Goal: Task Accomplishment & Management: Use online tool/utility

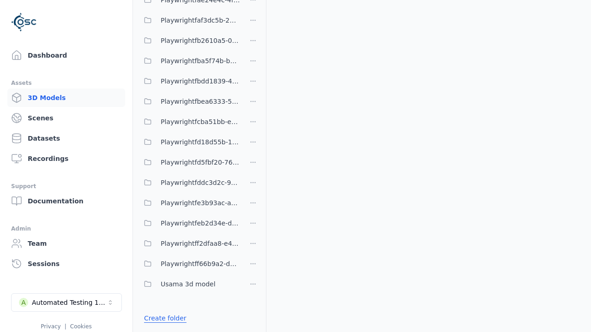
click at [163, 318] on link "Create folder" at bounding box center [165, 318] width 42 height 9
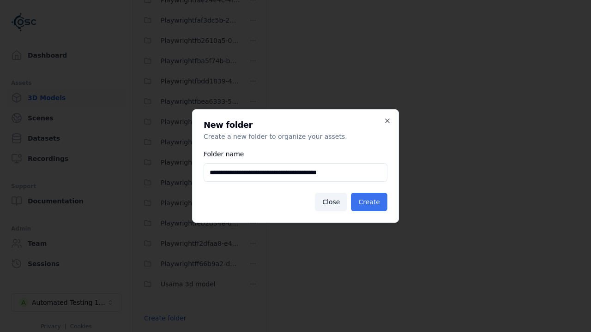
type input "**********"
click at [370, 202] on button "Create" at bounding box center [369, 202] width 36 height 18
